Goal: Information Seeking & Learning: Compare options

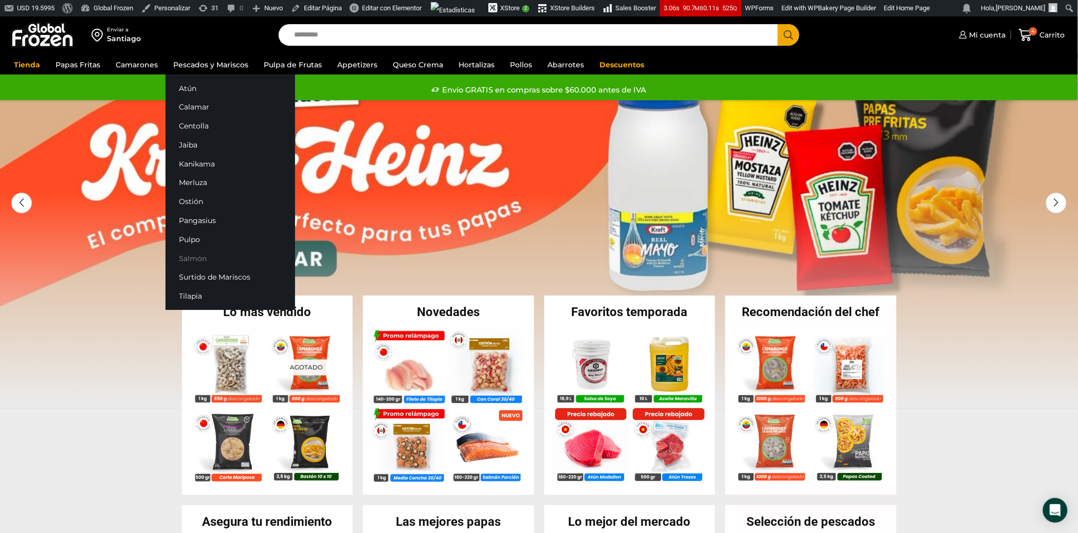
click at [193, 260] on link "Salmón" at bounding box center [231, 258] width 130 height 19
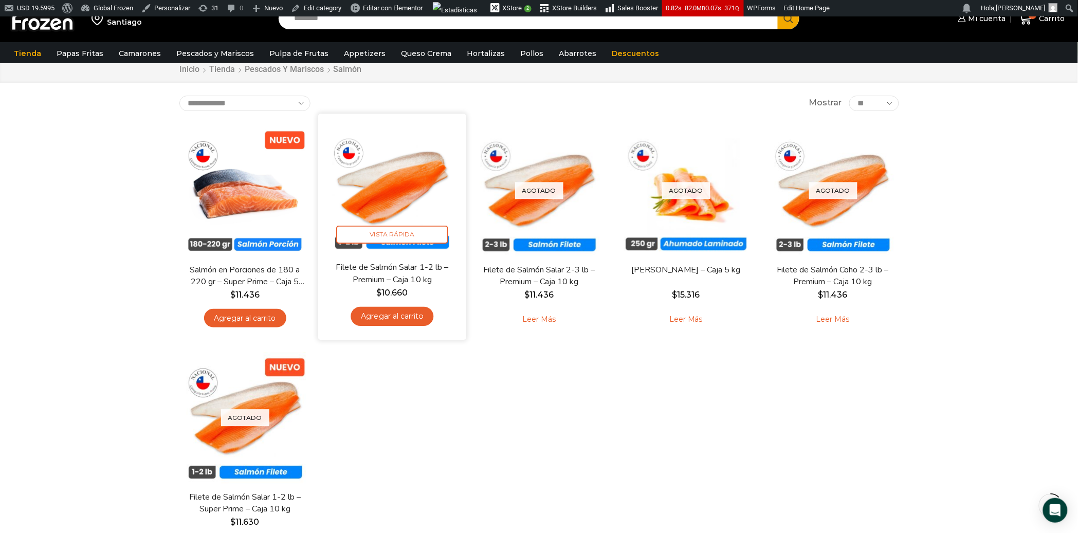
scroll to position [47, 0]
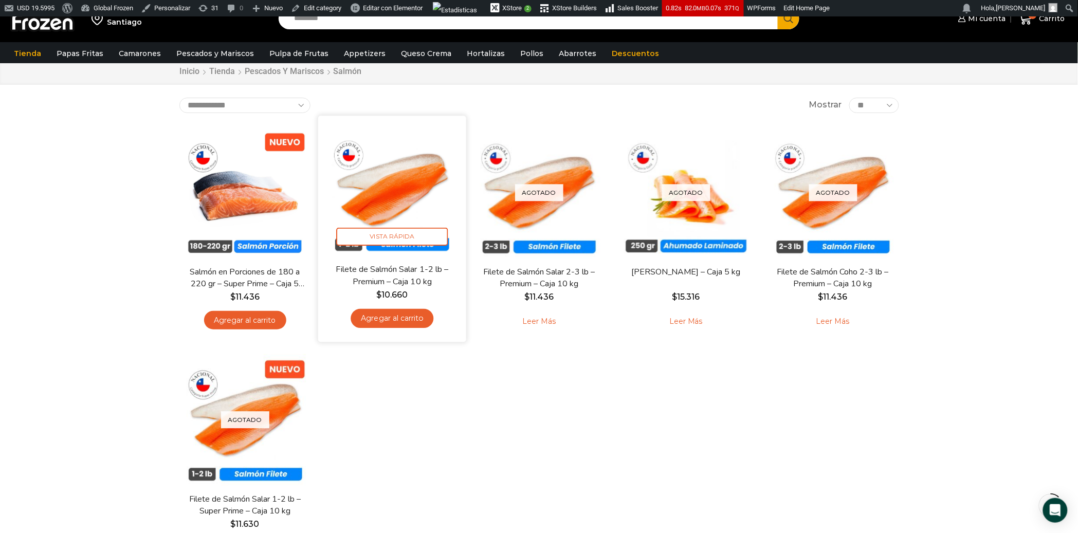
click at [432, 178] on img at bounding box center [392, 189] width 133 height 133
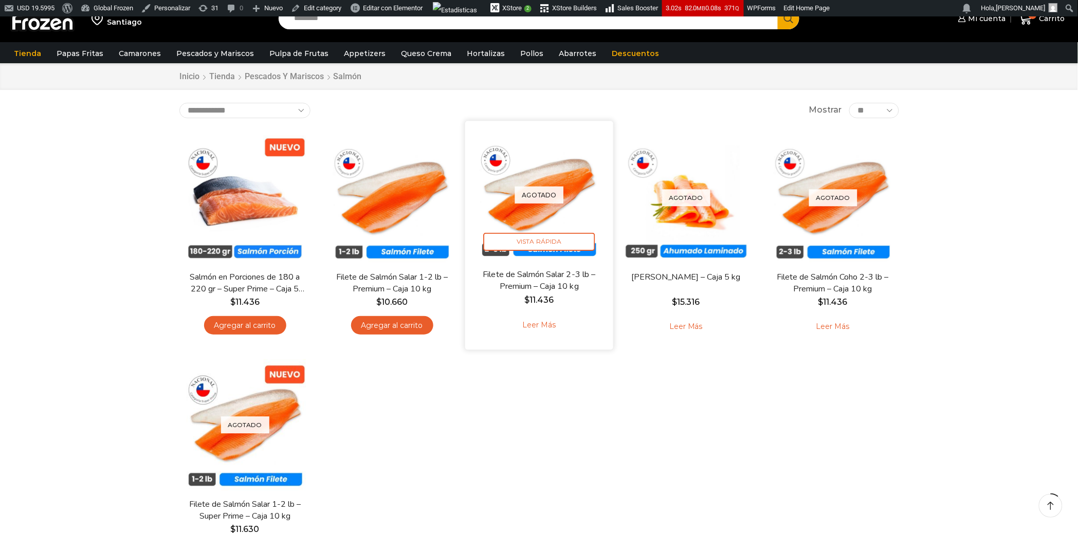
click at [578, 168] on img at bounding box center [539, 195] width 133 height 133
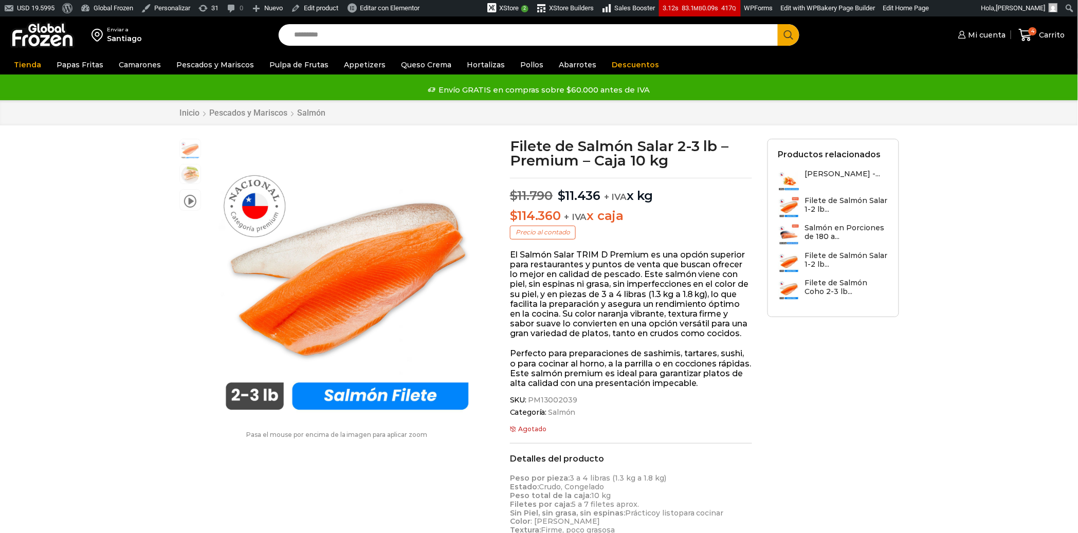
scroll to position [1, 0]
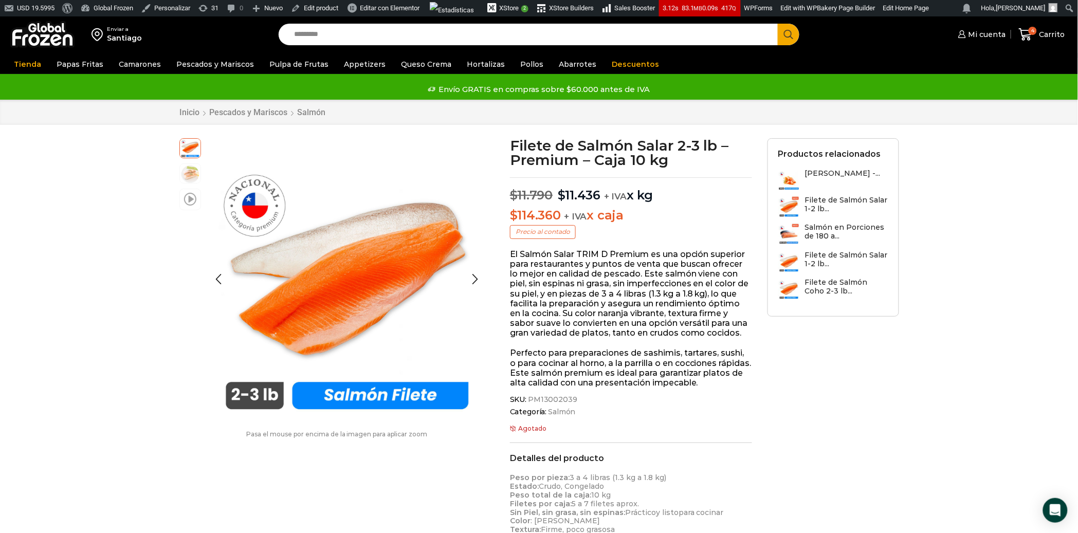
click at [193, 200] on span at bounding box center [190, 199] width 12 height 14
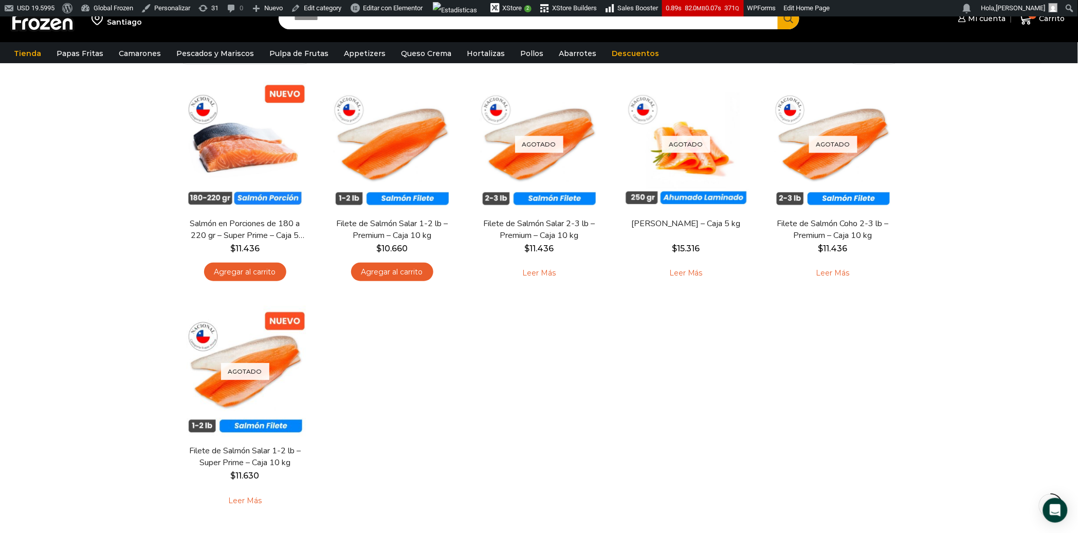
scroll to position [98, 0]
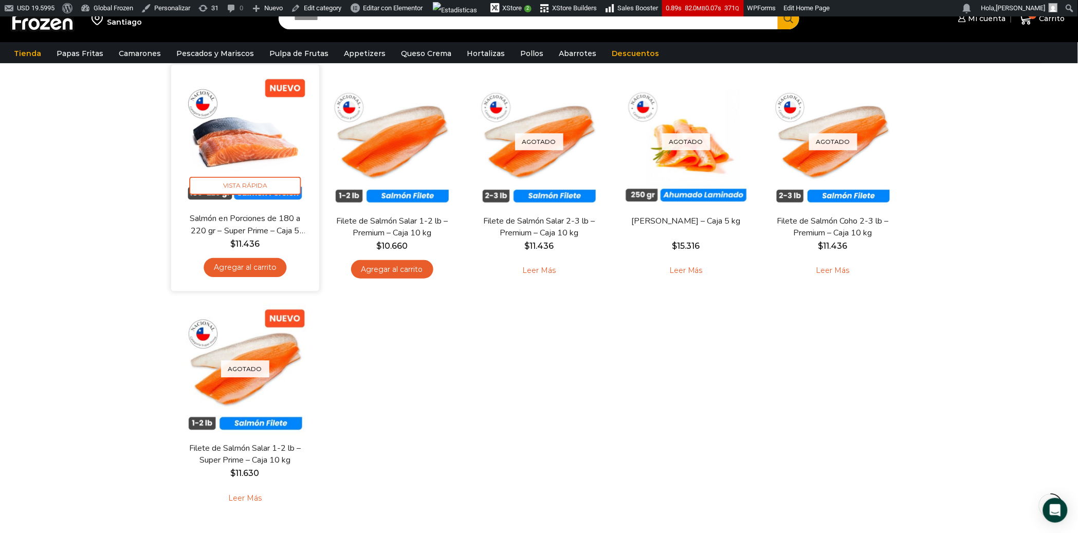
click at [259, 160] on img at bounding box center [245, 139] width 133 height 133
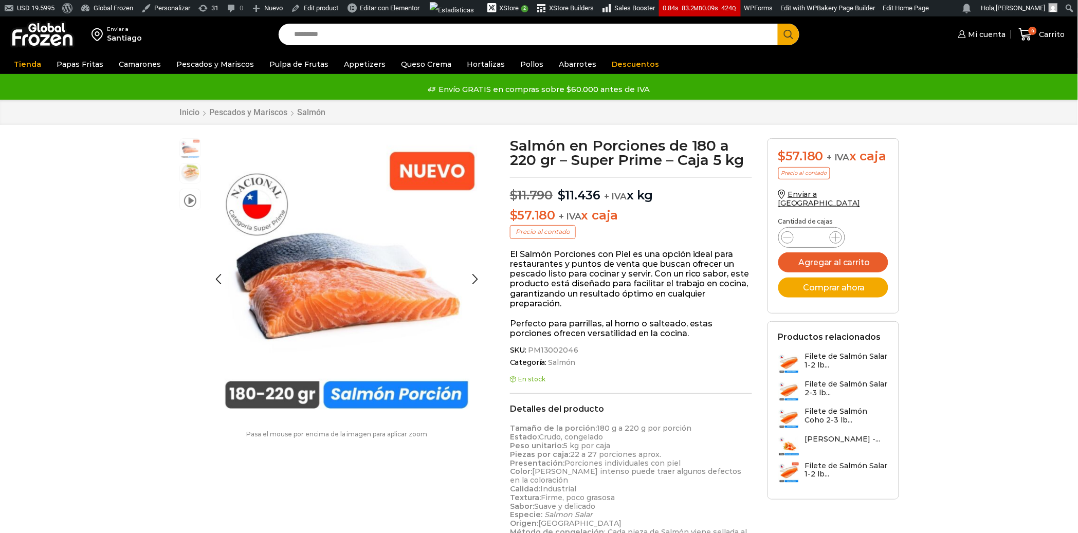
click at [189, 171] on img at bounding box center [190, 172] width 21 height 21
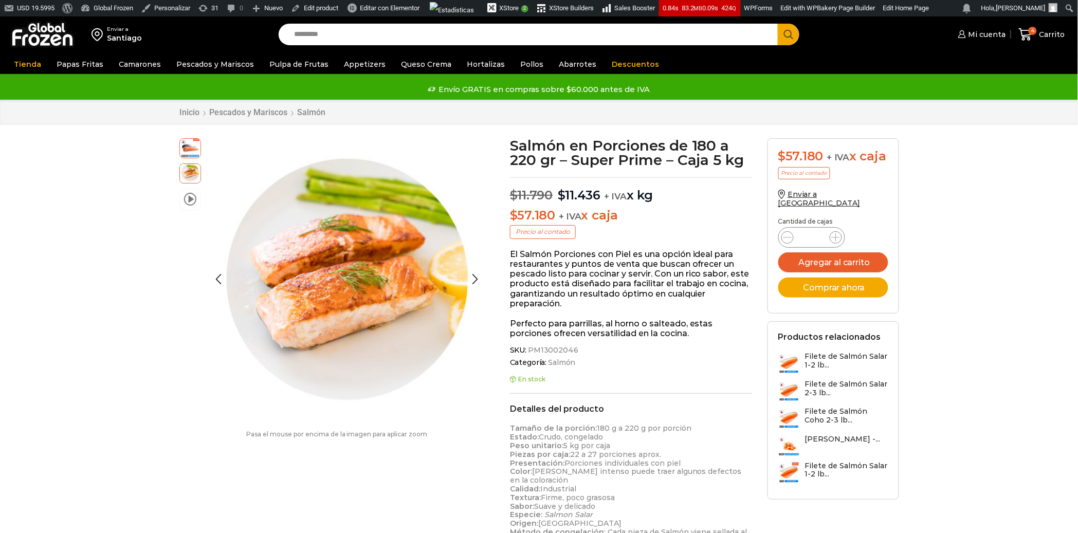
click at [190, 190] on li "video" at bounding box center [190, 200] width 22 height 22
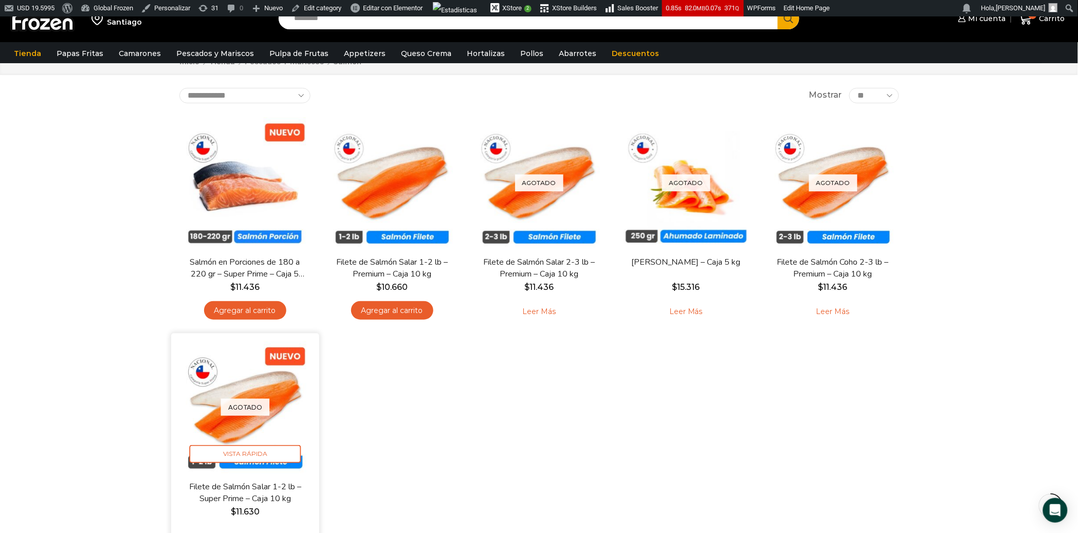
scroll to position [57, 0]
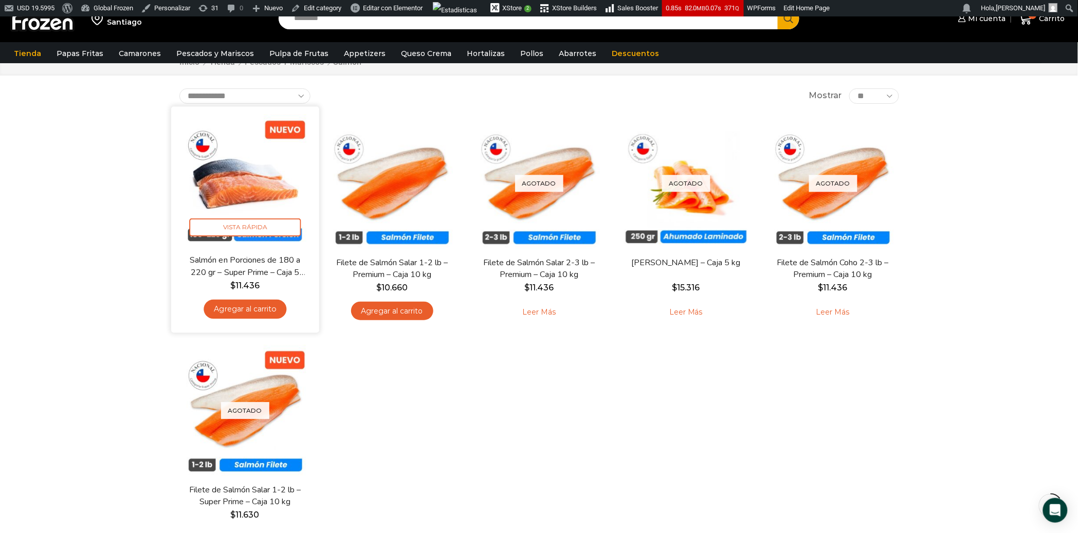
click at [222, 189] on img at bounding box center [245, 180] width 133 height 133
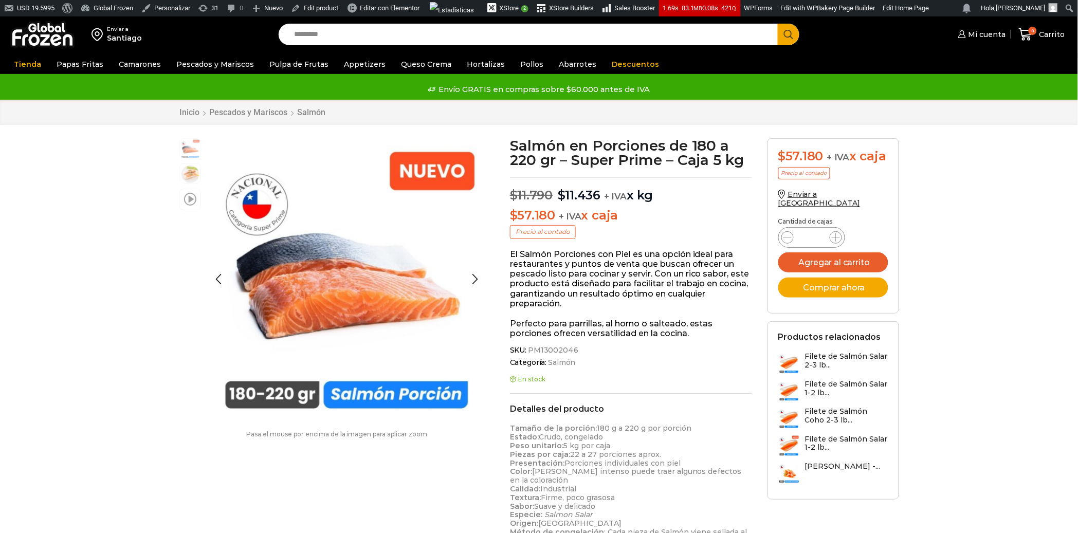
click at [192, 200] on span at bounding box center [190, 199] width 12 height 14
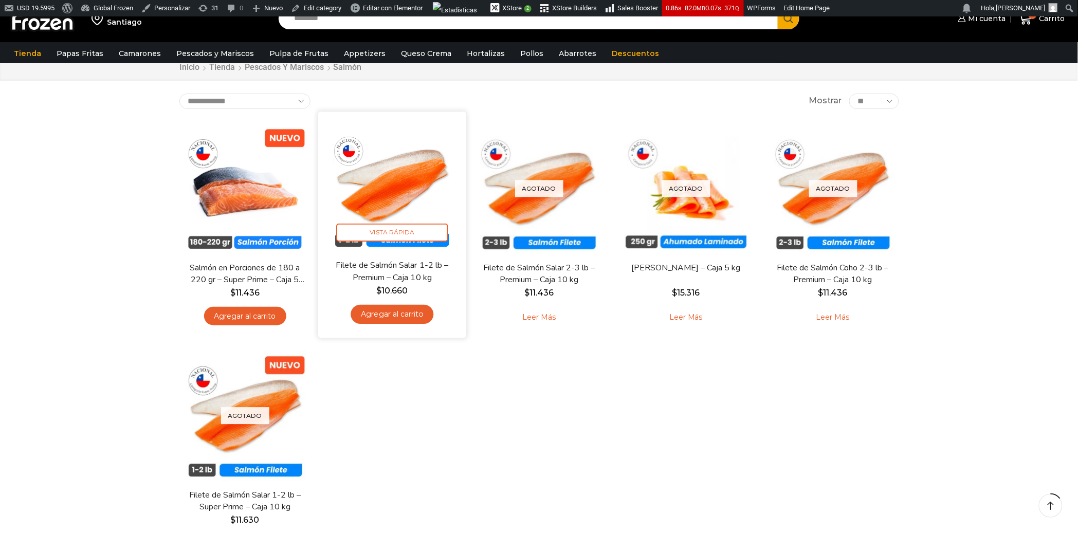
scroll to position [57, 0]
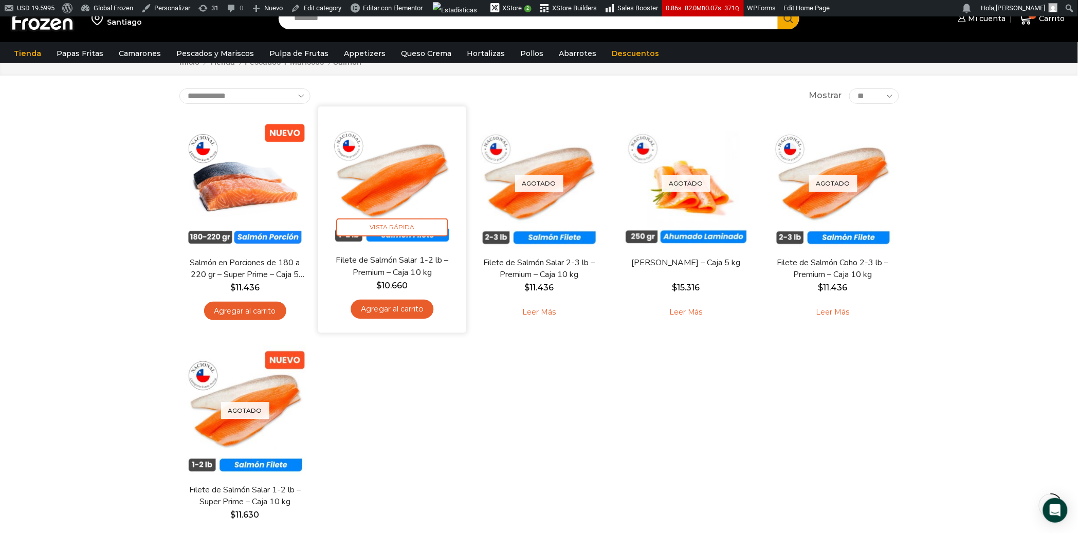
click at [392, 194] on img at bounding box center [392, 180] width 133 height 133
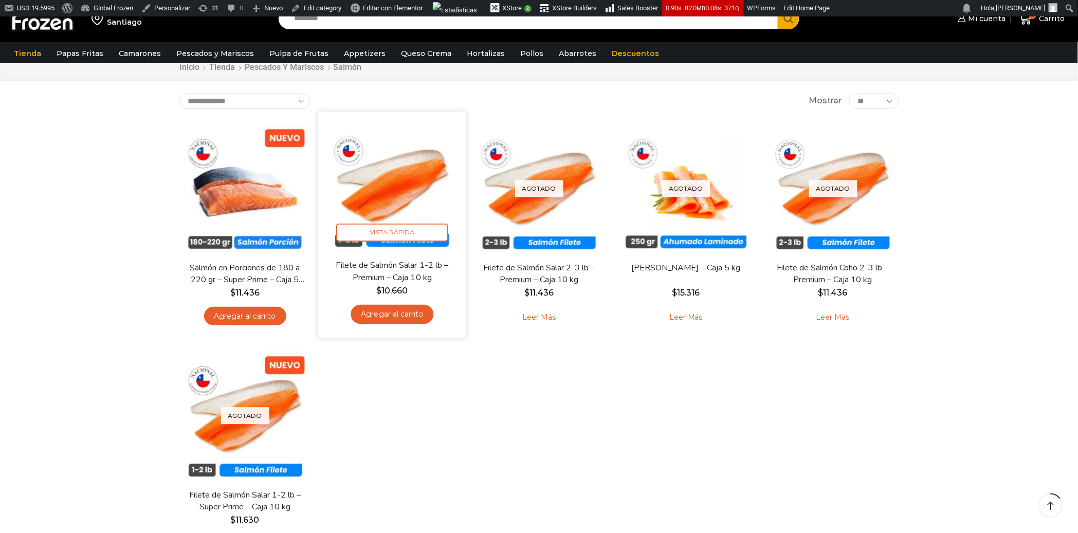
scroll to position [57, 0]
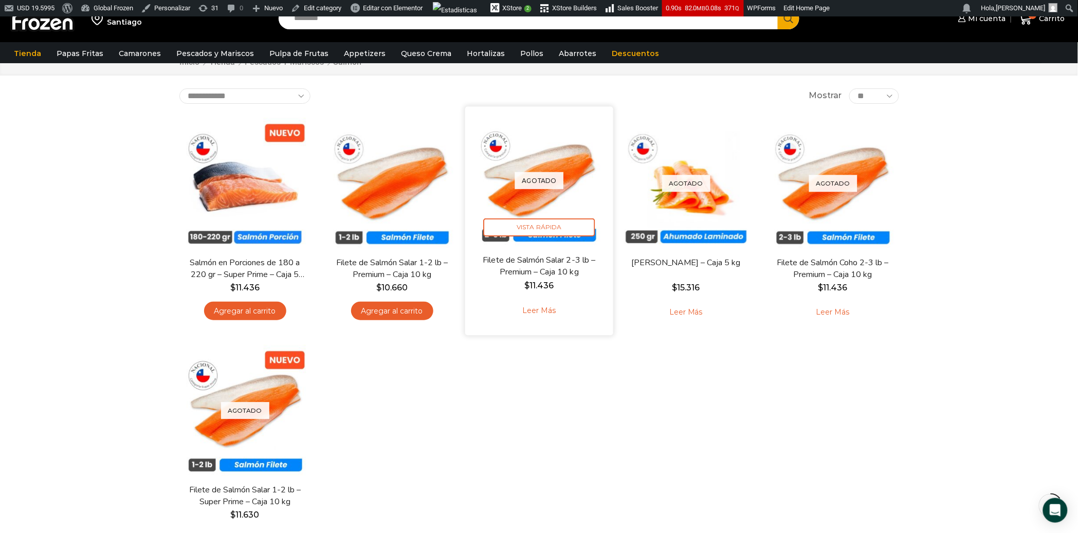
click at [535, 215] on img at bounding box center [539, 180] width 133 height 133
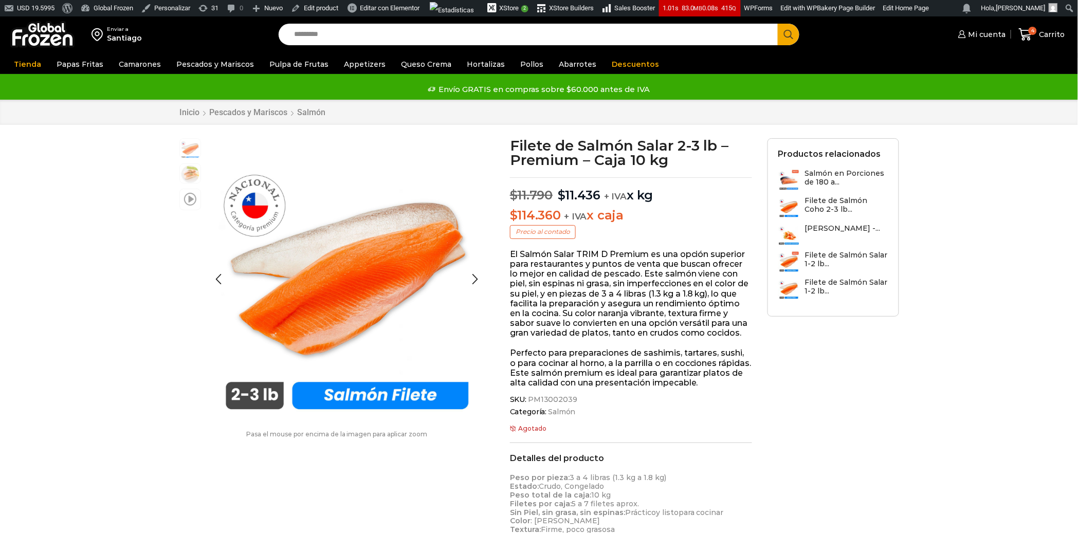
click at [189, 197] on span at bounding box center [190, 199] width 12 height 14
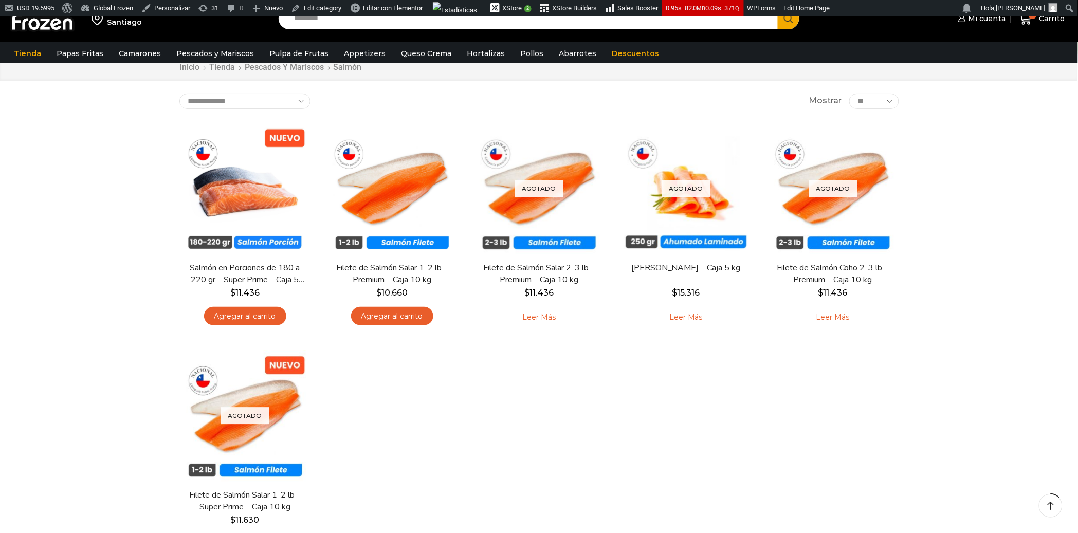
scroll to position [57, 0]
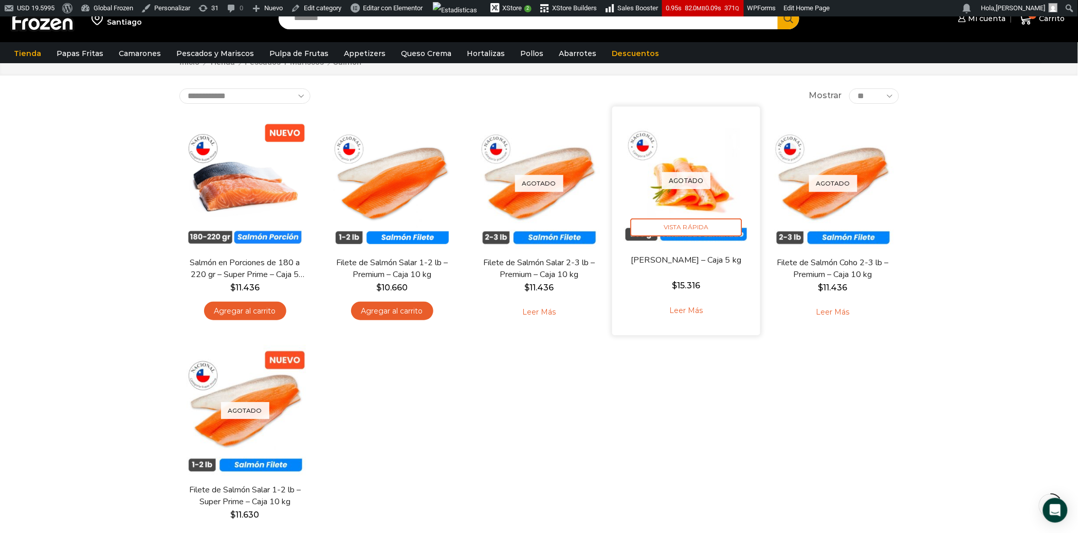
click at [689, 311] on link "Leer más" at bounding box center [686, 311] width 65 height 22
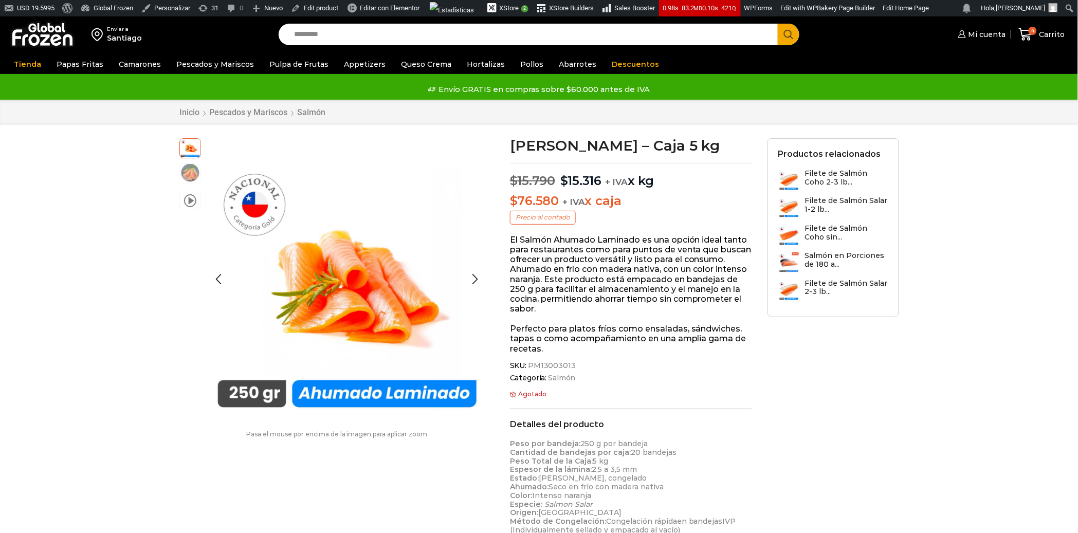
click at [183, 172] on img at bounding box center [190, 172] width 21 height 21
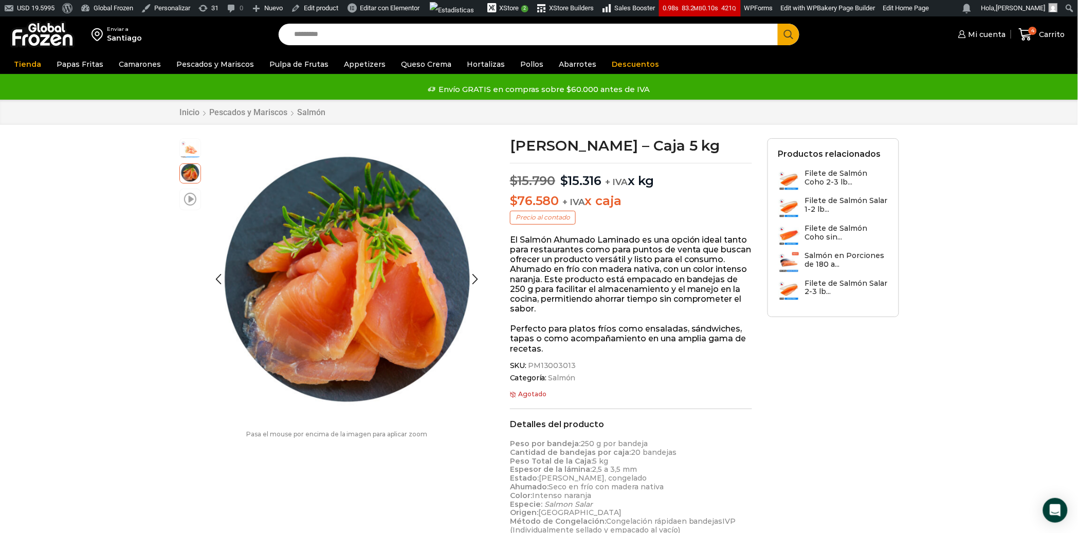
click at [188, 196] on span at bounding box center [190, 199] width 12 height 14
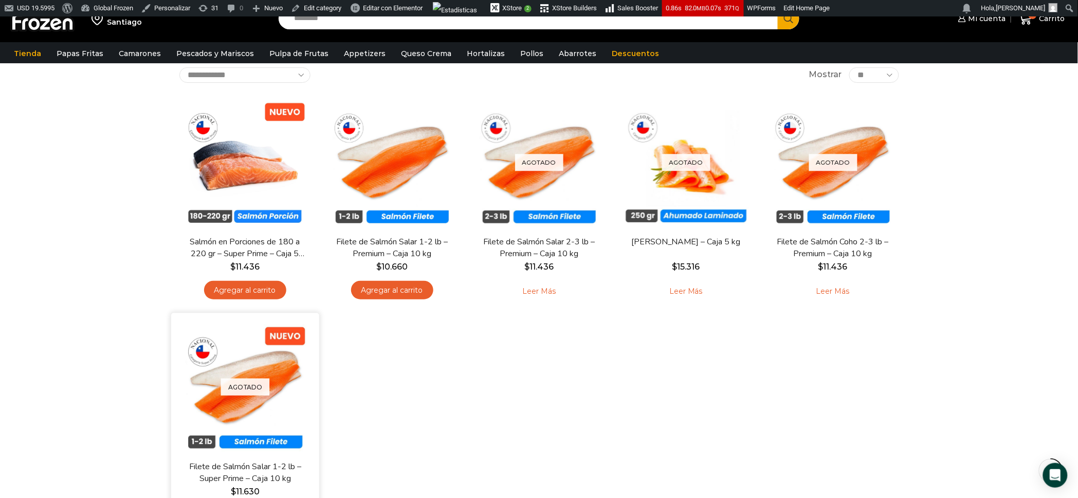
scroll to position [78, 0]
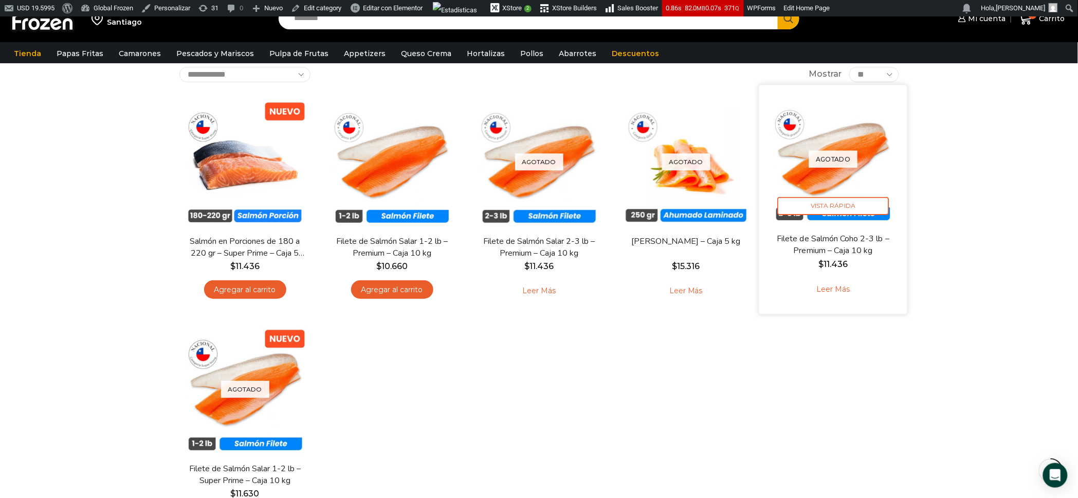
click at [834, 281] on link "Leer más" at bounding box center [833, 289] width 65 height 22
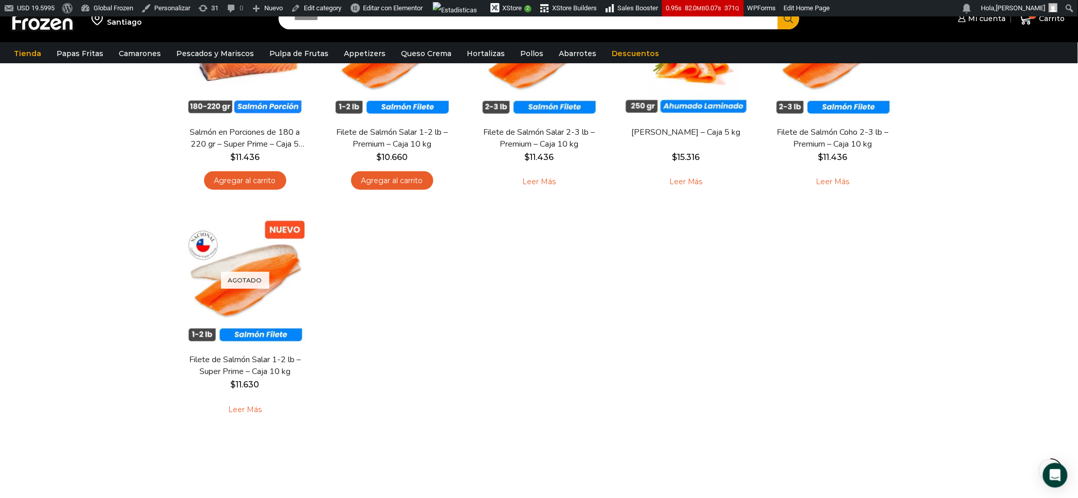
scroll to position [189, 0]
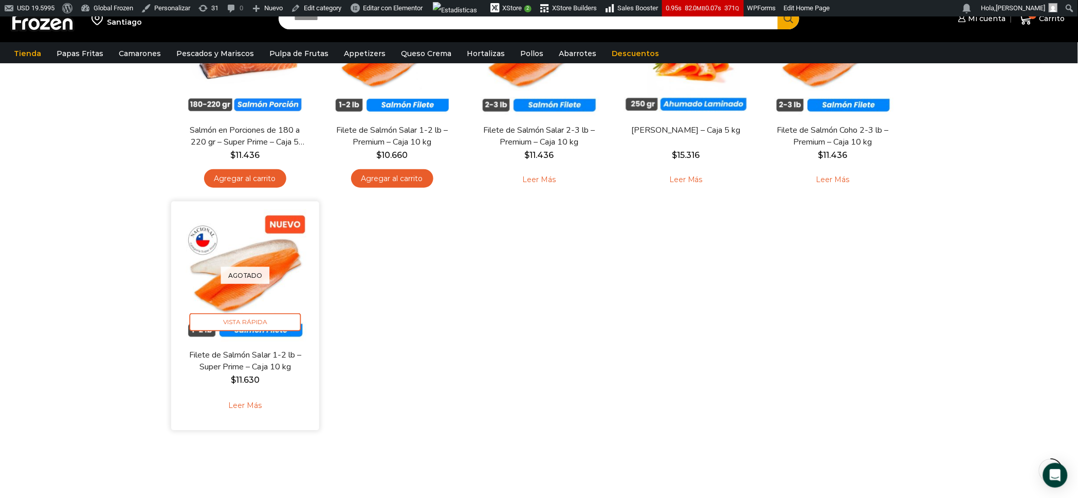
click at [247, 403] on link "Leer más" at bounding box center [244, 405] width 65 height 22
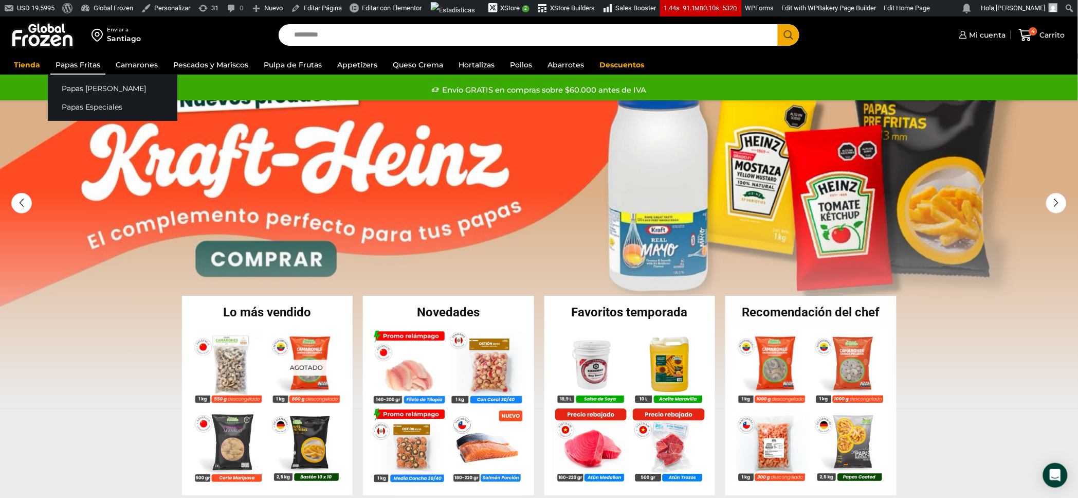
click at [62, 60] on link "Papas Fritas" at bounding box center [77, 65] width 55 height 20
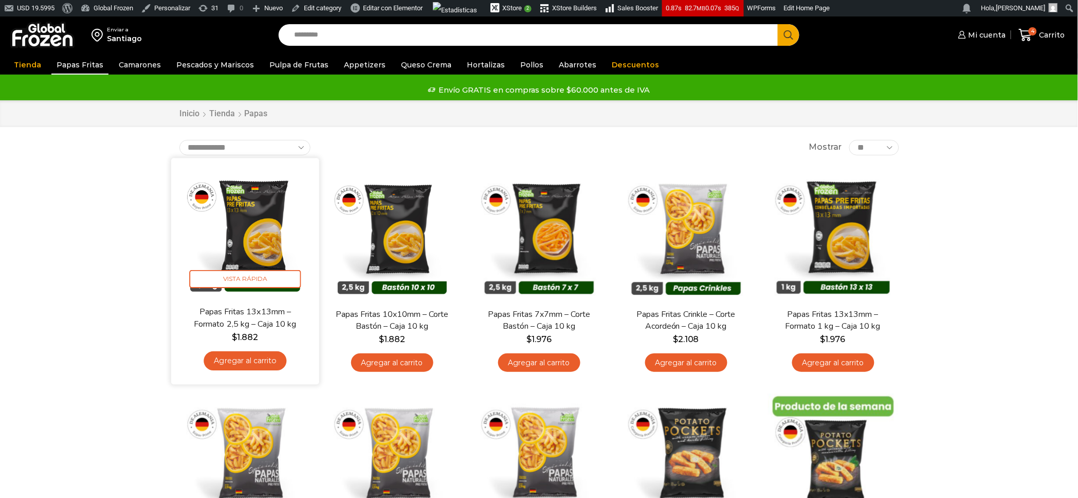
click at [261, 227] on img at bounding box center [245, 232] width 133 height 133
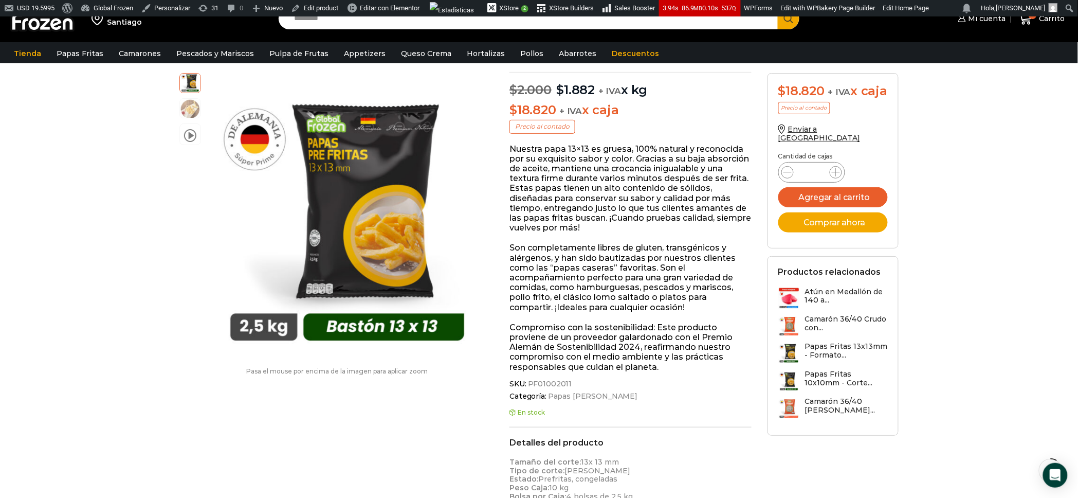
scroll to position [112, 0]
drag, startPoint x: 510, startPoint y: 247, endPoint x: 578, endPoint y: 256, distance: 68.9
click at [578, 256] on p "Son completamente libres de gluten, transgénicos y alérgenos, y han sido bautiz…" at bounding box center [631, 276] width 242 height 69
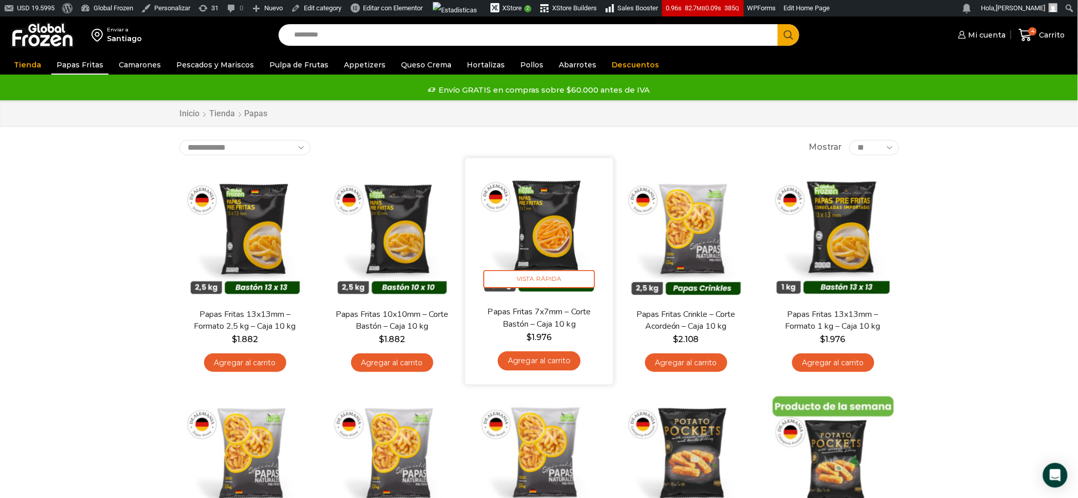
click at [536, 224] on img at bounding box center [539, 232] width 133 height 133
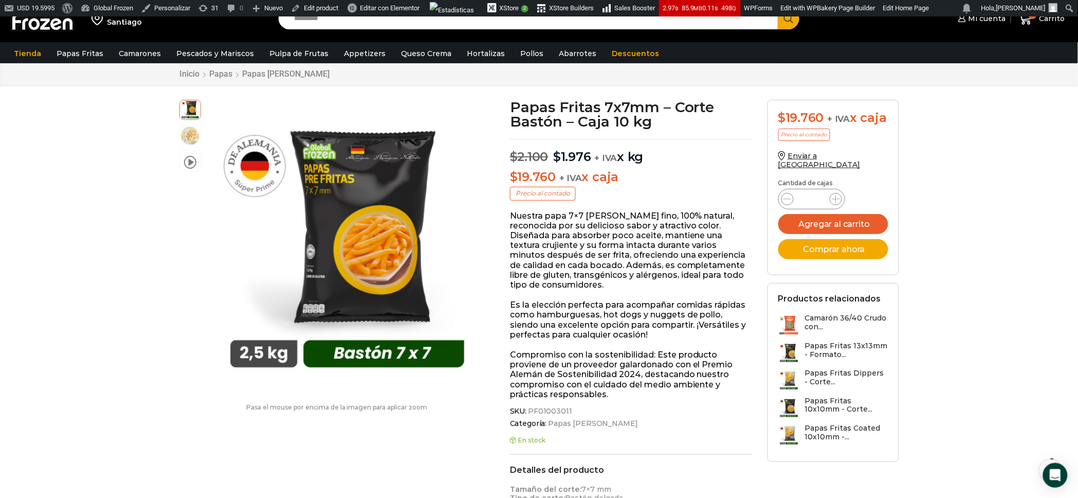
scroll to position [49, 0]
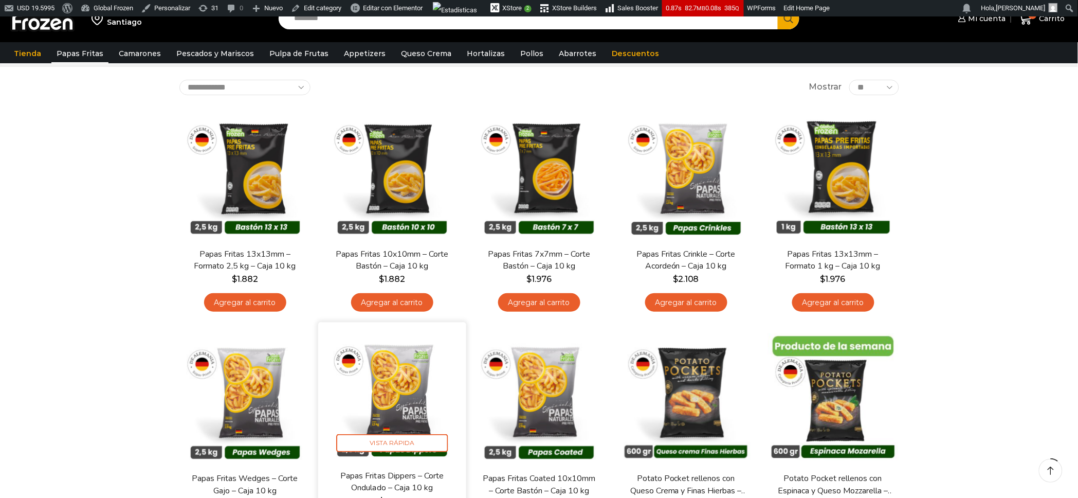
scroll to position [67, 0]
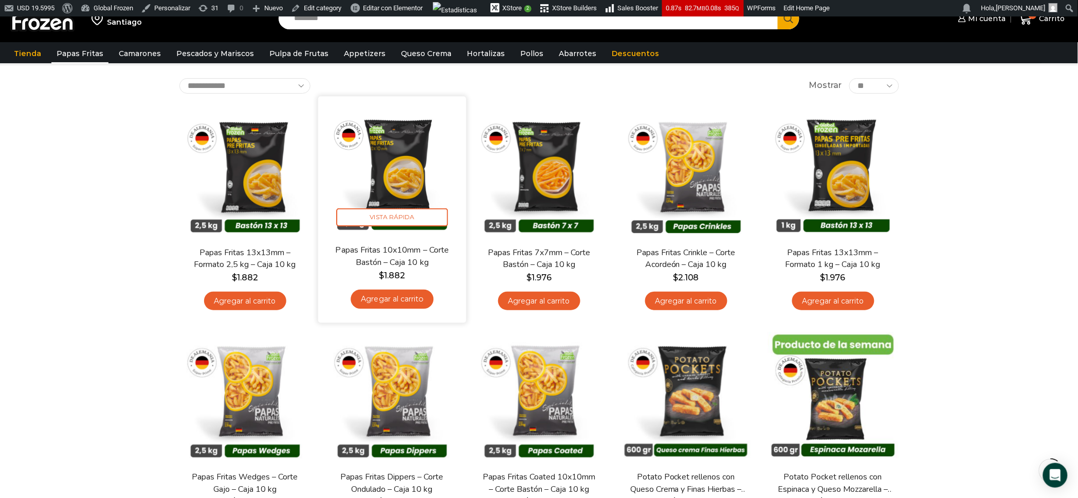
click at [378, 159] on img at bounding box center [392, 170] width 133 height 133
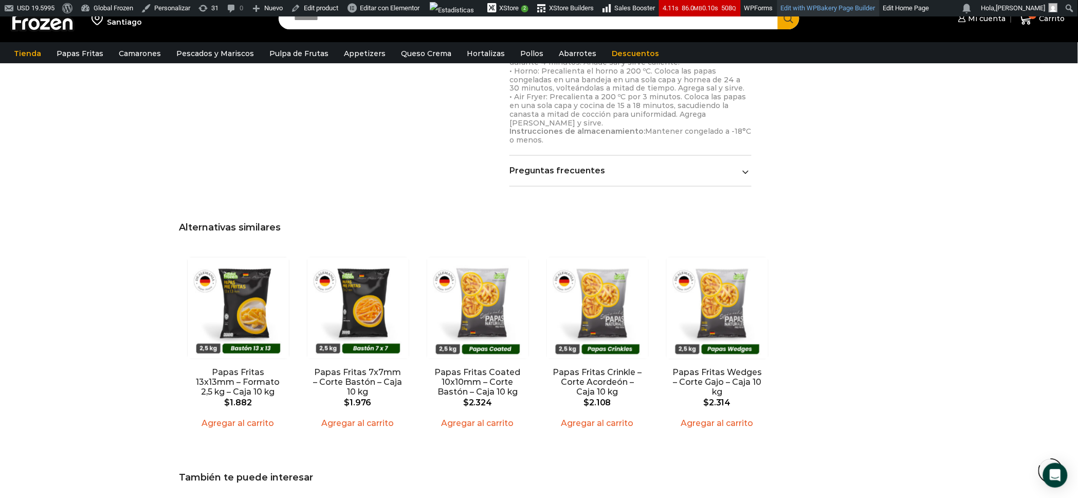
scroll to position [1221, 0]
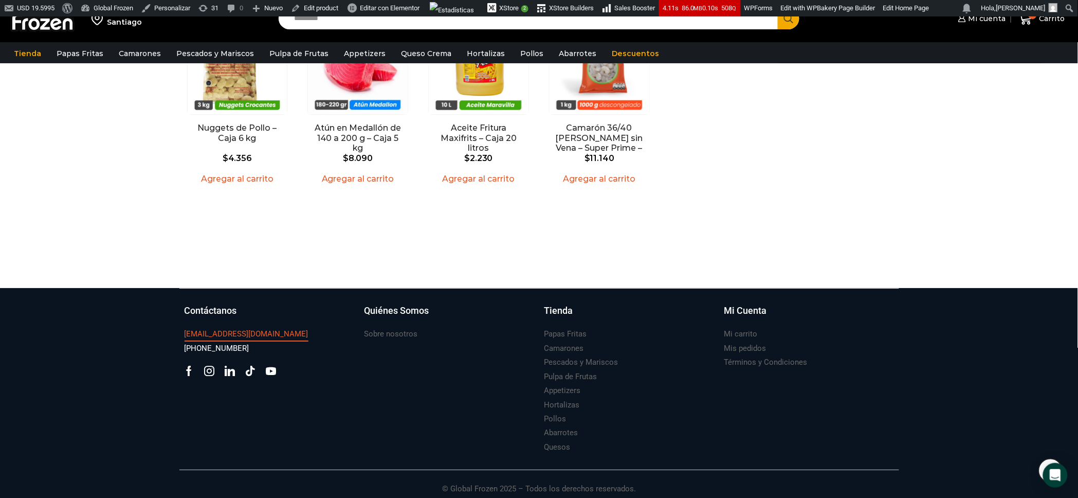
click at [197, 329] on h3 "[EMAIL_ADDRESS][DOMAIN_NAME]" at bounding box center [247, 334] width 124 height 11
click at [232, 410] on div "Contáctanos ventas@globalfrozen.com +56 9 5420 1037 Facebook Tik-tok" at bounding box center [269, 379] width 180 height 151
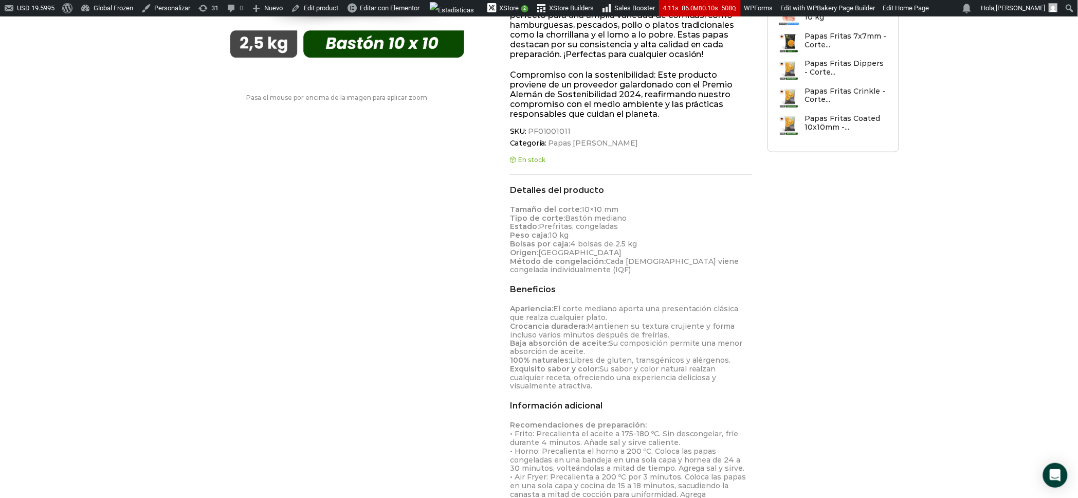
scroll to position [0, 0]
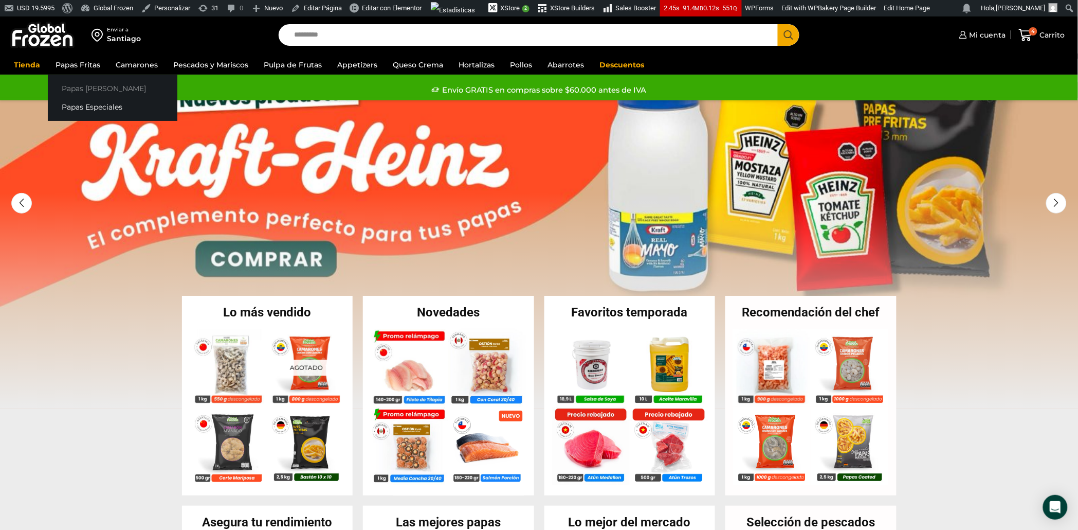
click at [78, 88] on link "Papas [PERSON_NAME]" at bounding box center [113, 88] width 130 height 19
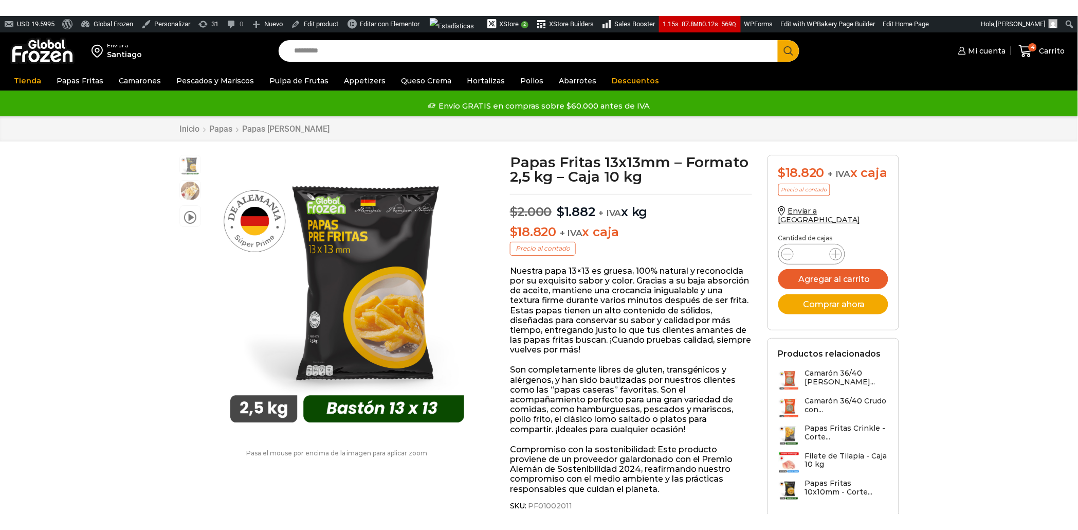
scroll to position [1, 0]
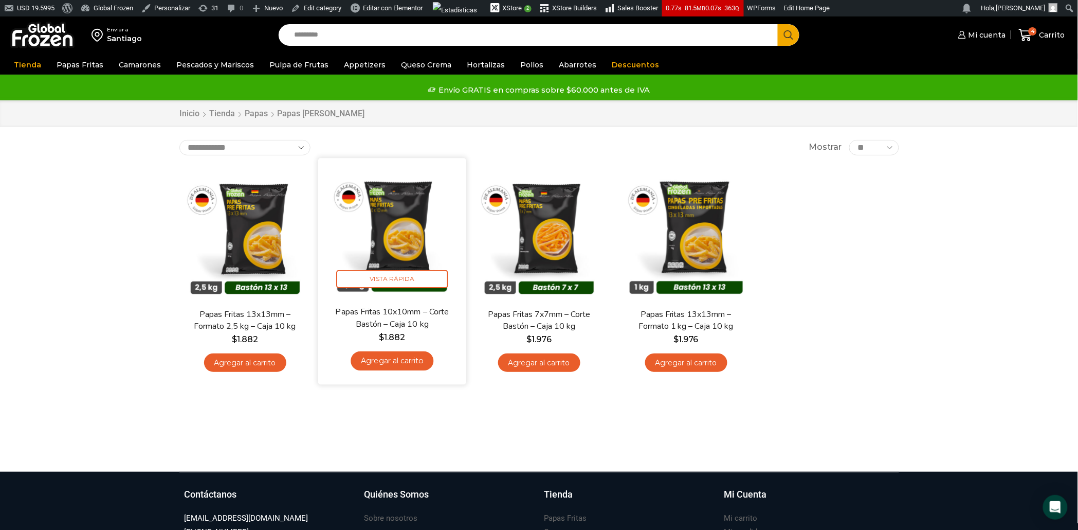
click at [407, 233] on img at bounding box center [392, 232] width 133 height 133
